Goal: Transaction & Acquisition: Purchase product/service

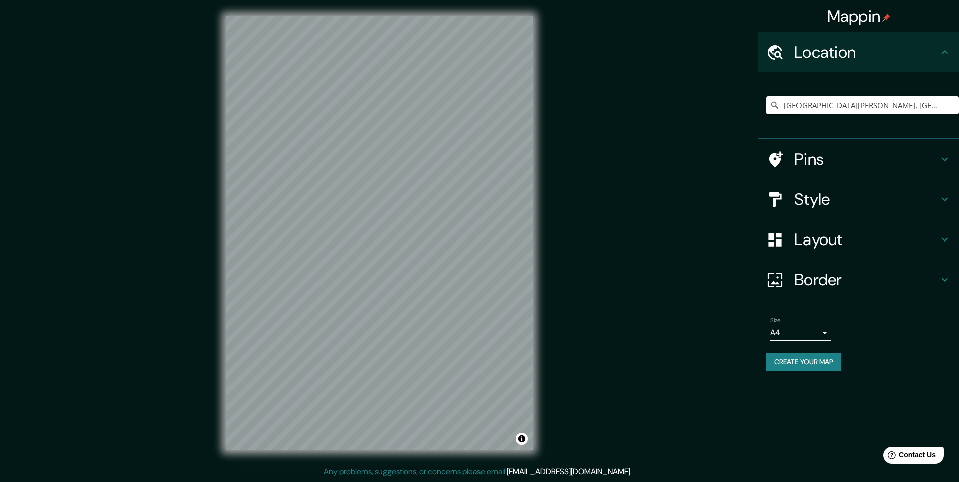
click at [949, 107] on input "Calle Tingo María, Miraflores, Departamento de Arequipa, Perú" at bounding box center [862, 105] width 193 height 18
click at [940, 107] on input "Calle Tingo María, Miraflores, Departamento de Arequipa, Perú" at bounding box center [862, 105] width 193 height 18
click at [938, 105] on input "Calle Tingo María, Miraflores, Departamento de Arequipa, Perú" at bounding box center [862, 105] width 193 height 18
click at [942, 105] on input "Calle Tingo María, Miraflores, Departamento de Arequipa, Perú" at bounding box center [862, 105] width 193 height 18
click at [927, 109] on input "Calle Tingo María, Miraflores, Departamento de Arequipa, Perú" at bounding box center [862, 105] width 193 height 18
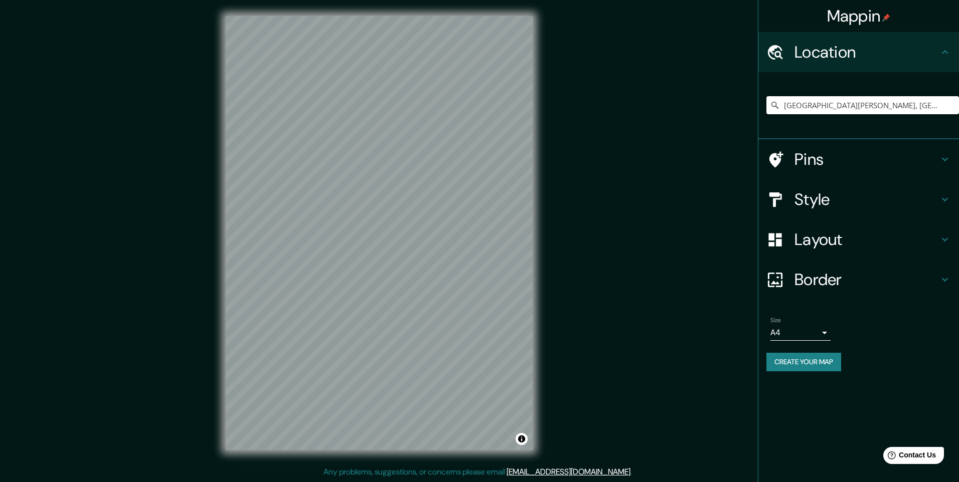
click at [948, 102] on input "Calle Tingo María, Miraflores, Departamento de Arequipa, Perú" at bounding box center [862, 105] width 193 height 18
click at [944, 107] on input "Calle Tingo María, Miraflores, Departamento de Arequipa, Perú" at bounding box center [862, 105] width 193 height 18
click at [897, 112] on input "Calle Tingo María, Miraflores, Departamento de Arequipa, Perú" at bounding box center [862, 105] width 193 height 18
click at [870, 110] on input "Calle Tingo María, Miraflores, Departamento de Arequipa, Perú" at bounding box center [862, 105] width 193 height 18
click at [906, 108] on input "Calle Tingo María, Miraflores, Departamento de Arequipa, Perú" at bounding box center [862, 105] width 193 height 18
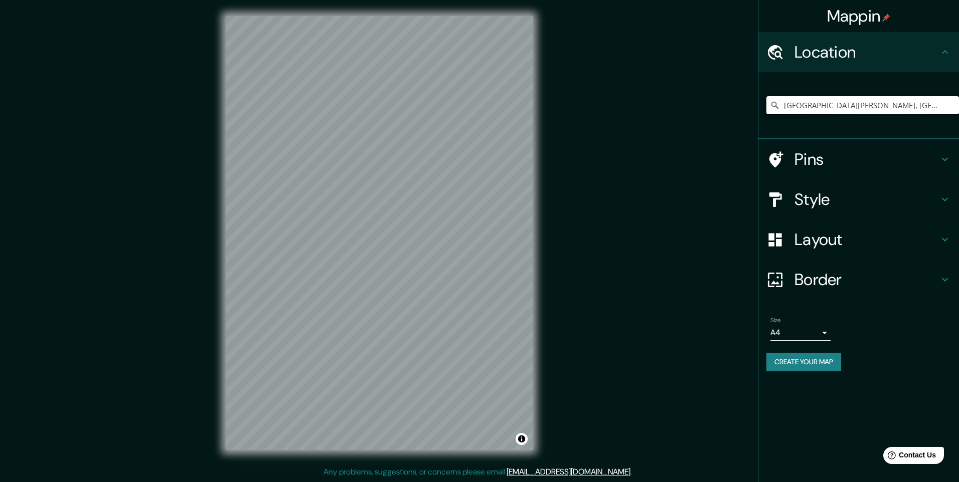
click at [939, 108] on input "Calle Tingo María, Miraflores, Departamento de Arequipa, Perú" at bounding box center [862, 105] width 193 height 18
click at [825, 116] on div at bounding box center [862, 105] width 193 height 50
click at [825, 106] on input "Pick your city or area" at bounding box center [862, 105] width 193 height 18
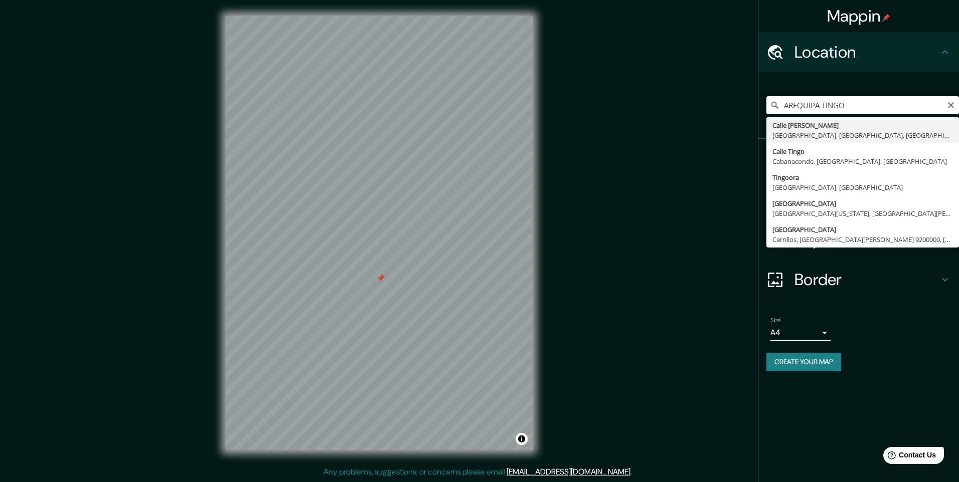
type input "Calle Tingo María, Miraflores, Departamento de Arequipa, Perú"
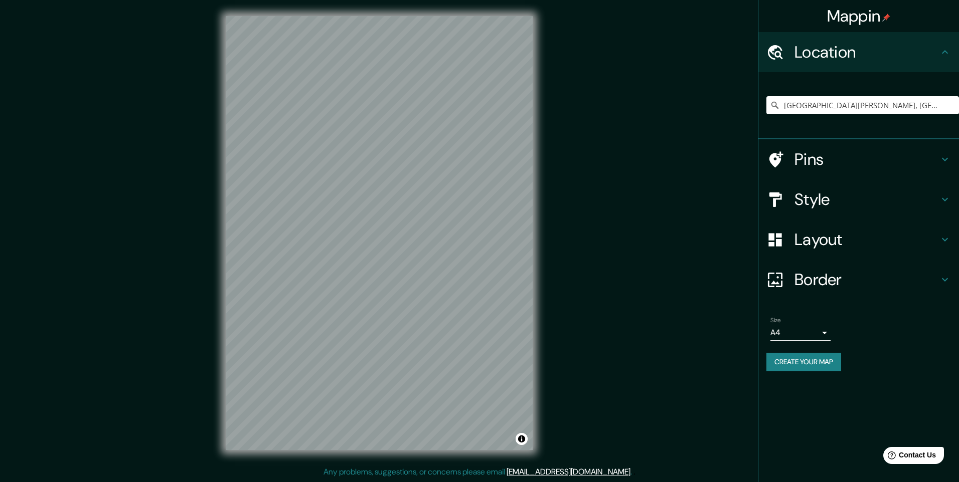
click at [859, 169] on h4 "Pins" at bounding box center [866, 159] width 144 height 20
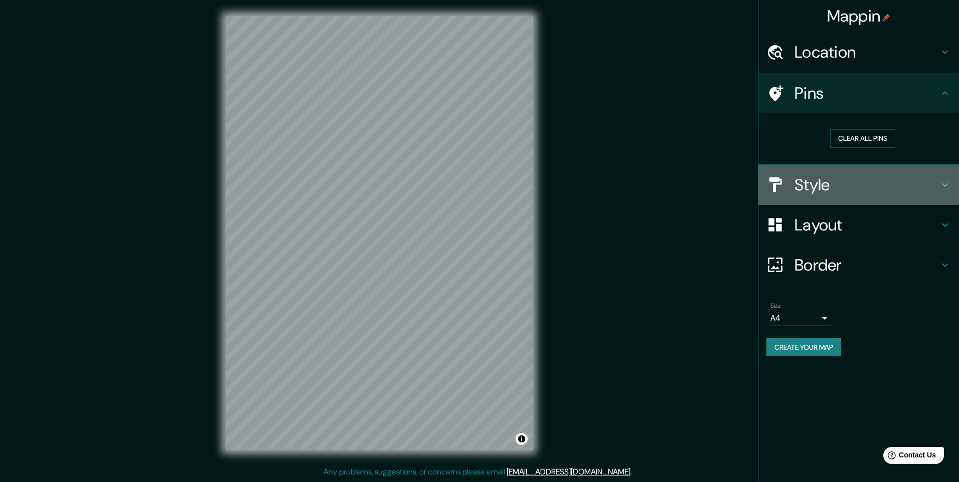
click at [841, 180] on h4 "Style" at bounding box center [866, 185] width 144 height 20
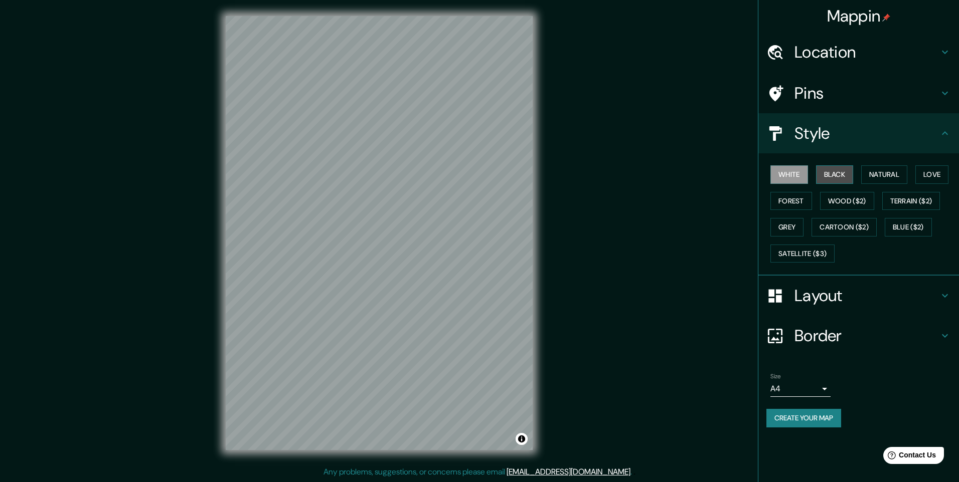
click at [841, 176] on button "Black" at bounding box center [835, 174] width 38 height 19
click at [872, 176] on button "Natural" at bounding box center [884, 174] width 46 height 19
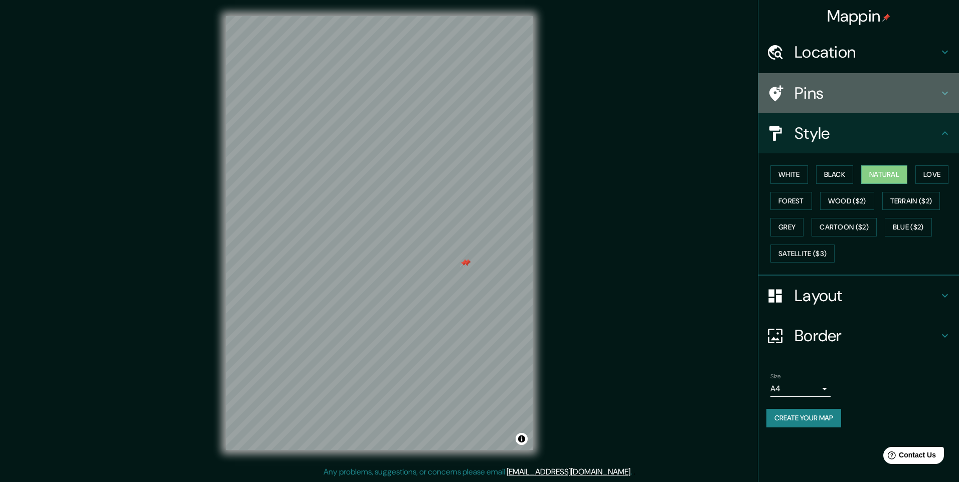
click at [836, 84] on h4 "Pins" at bounding box center [866, 93] width 144 height 20
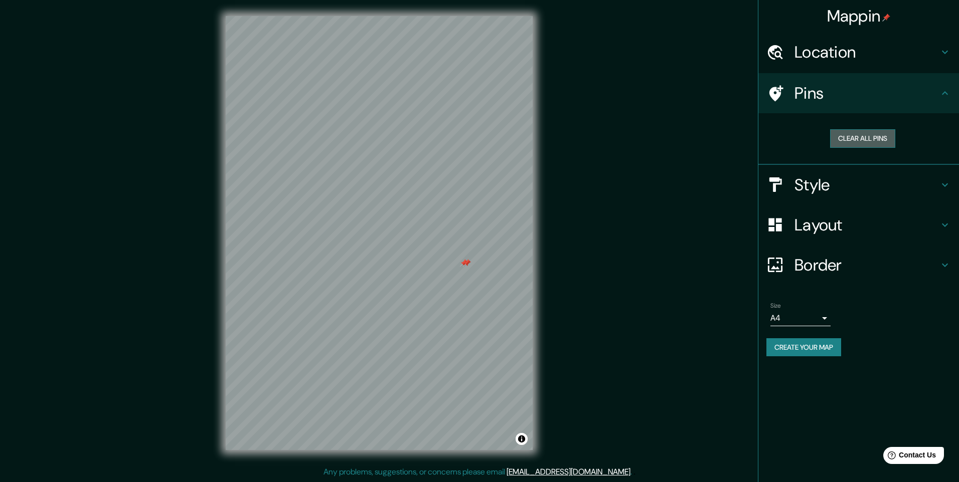
click at [852, 137] on button "Clear all pins" at bounding box center [862, 138] width 65 height 19
click at [804, 177] on h4 "Style" at bounding box center [866, 185] width 144 height 20
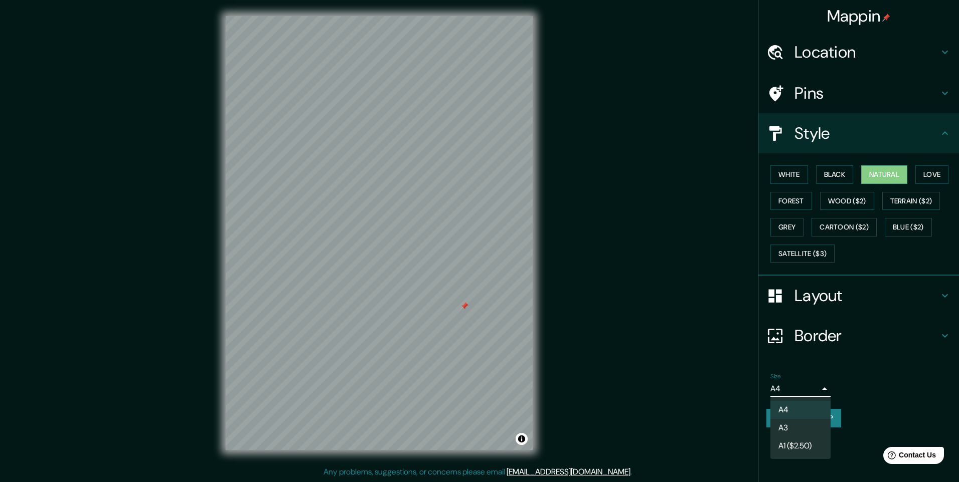
click at [820, 388] on body "Mappin Location Calle Tingo María, Miraflores, Departamento de Arequipa, Perú P…" at bounding box center [479, 241] width 959 height 482
click at [783, 428] on li "A3" at bounding box center [800, 428] width 60 height 18
click at [886, 401] on div "Size A3 single Create your map" at bounding box center [858, 402] width 185 height 67
click at [789, 176] on button "White" at bounding box center [789, 174] width 38 height 19
click at [870, 175] on button "Natural" at bounding box center [884, 174] width 46 height 19
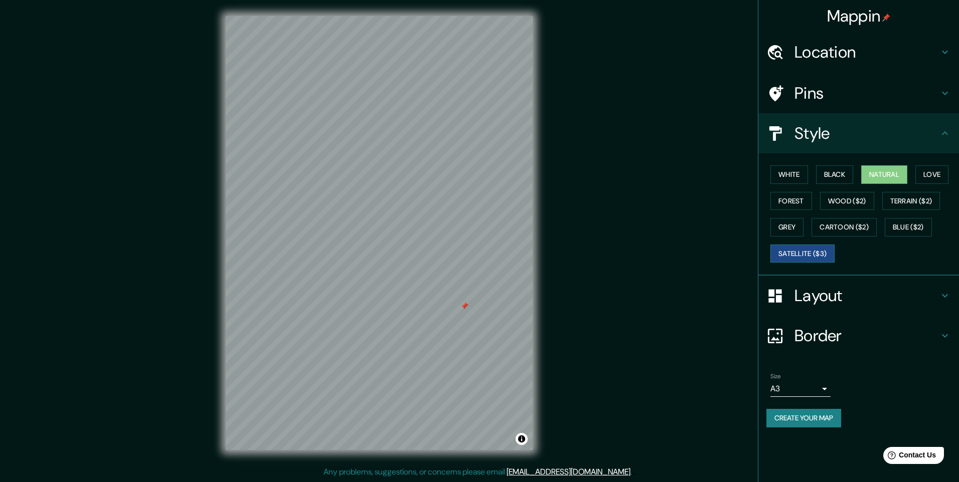
click at [801, 256] on button "Satellite ($3)" at bounding box center [802, 254] width 64 height 19
click at [791, 231] on button "Grey" at bounding box center [786, 227] width 33 height 19
click at [880, 177] on button "Natural" at bounding box center [884, 174] width 46 height 19
click at [781, 174] on button "White" at bounding box center [789, 174] width 38 height 19
click at [883, 174] on button "Natural" at bounding box center [884, 174] width 46 height 19
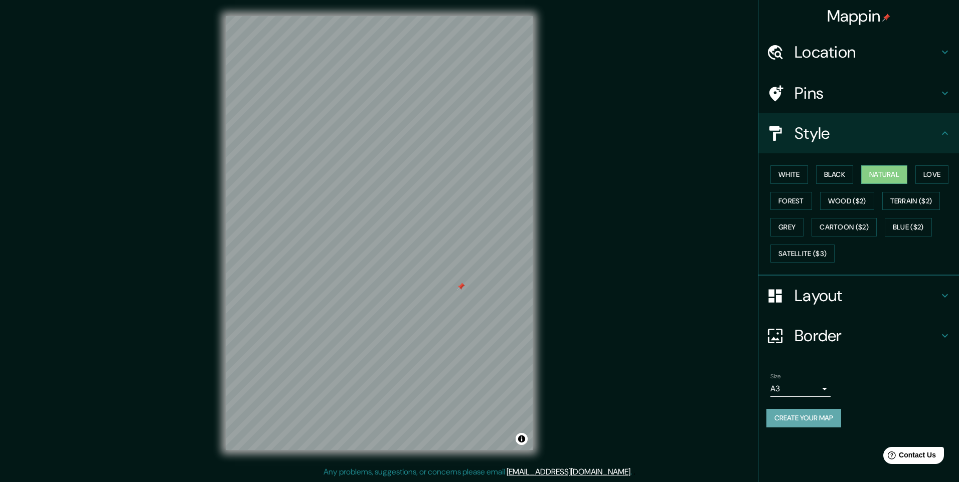
click at [830, 419] on button "Create your map" at bounding box center [803, 418] width 75 height 19
click at [830, 419] on div "Create your map" at bounding box center [858, 418] width 185 height 19
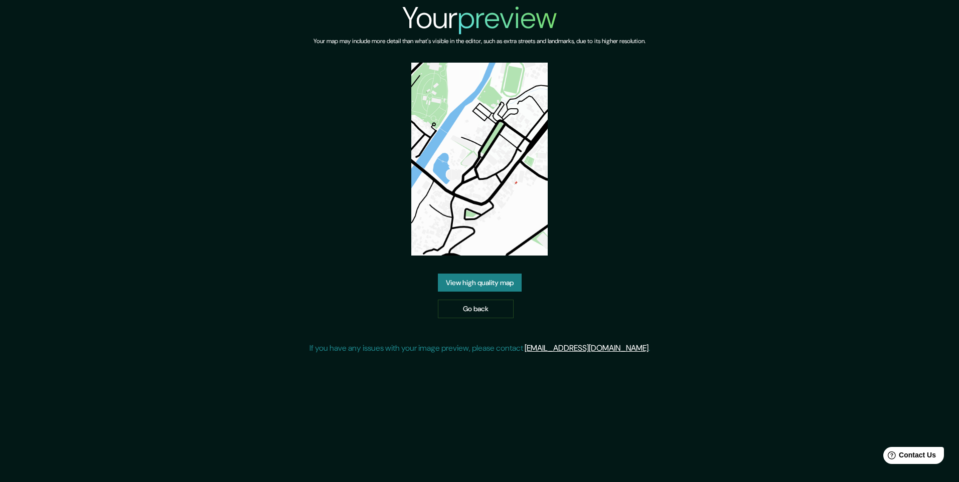
click at [506, 286] on link "View high quality map" at bounding box center [480, 283] width 84 height 19
